Goal: Information Seeking & Learning: Find contact information

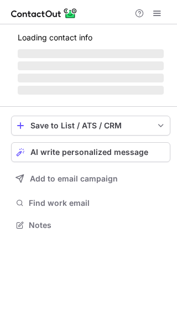
scroll to position [232, 177]
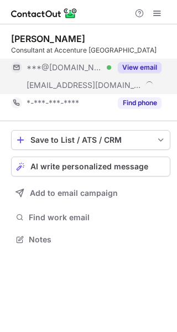
click at [144, 62] on button "View email" at bounding box center [140, 67] width 44 height 11
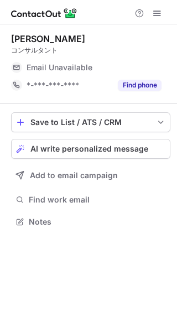
scroll to position [214, 177]
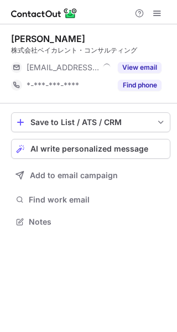
scroll to position [214, 177]
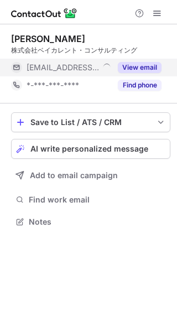
click at [148, 65] on button "View email" at bounding box center [140, 67] width 44 height 11
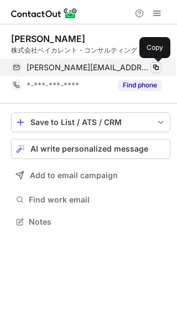
click at [157, 65] on span at bounding box center [156, 67] width 9 height 9
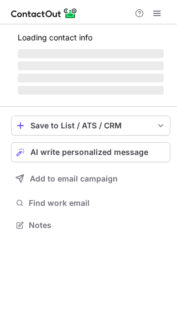
scroll to position [214, 177]
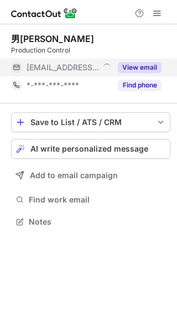
click at [149, 65] on button "View email" at bounding box center [140, 67] width 44 height 11
